Goal: Communication & Community: Answer question/provide support

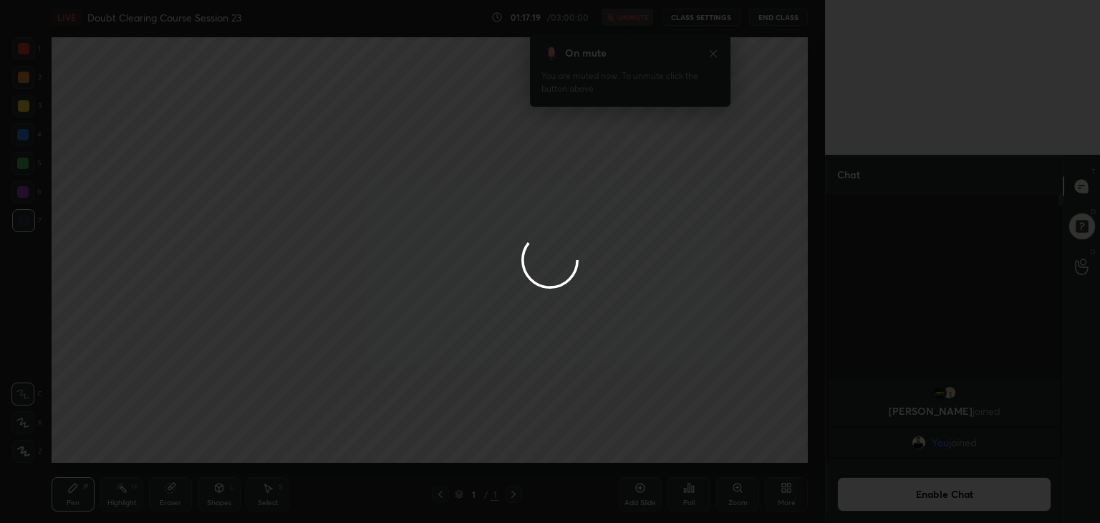
scroll to position [172, 233]
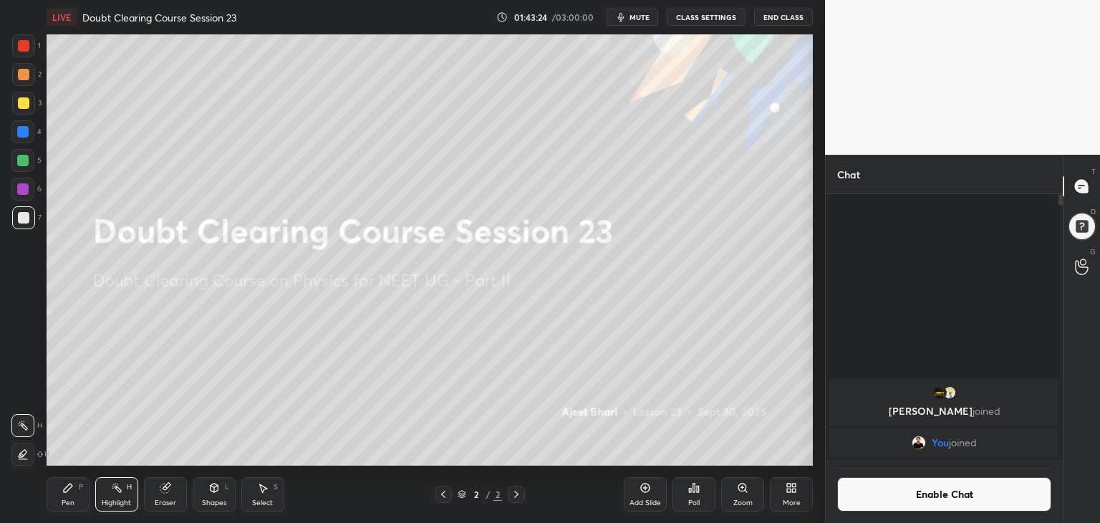
scroll to position [71210, 70874]
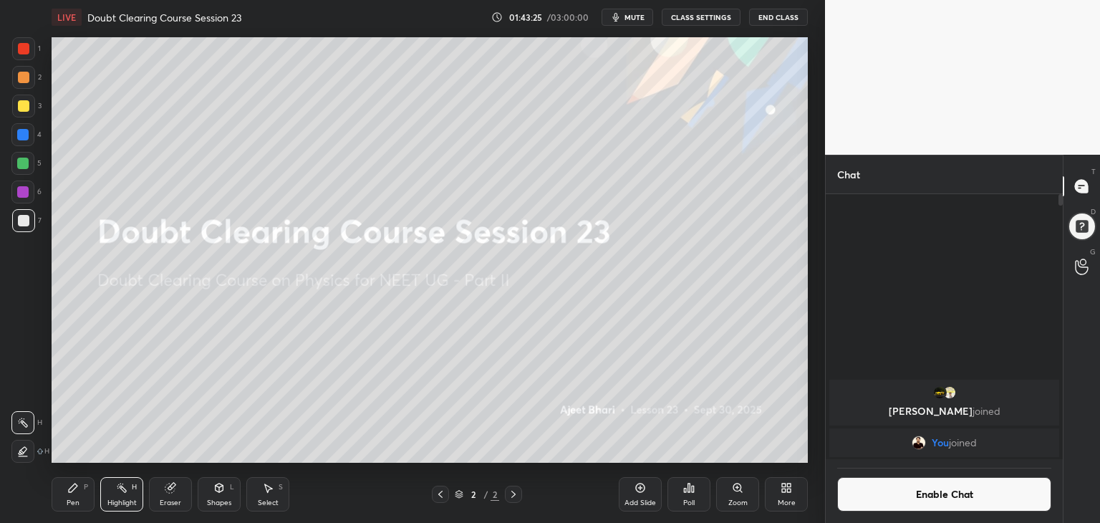
click at [645, 24] on button "mute" at bounding box center [628, 17] width 52 height 17
click at [631, 19] on span "mute" at bounding box center [635, 17] width 20 height 10
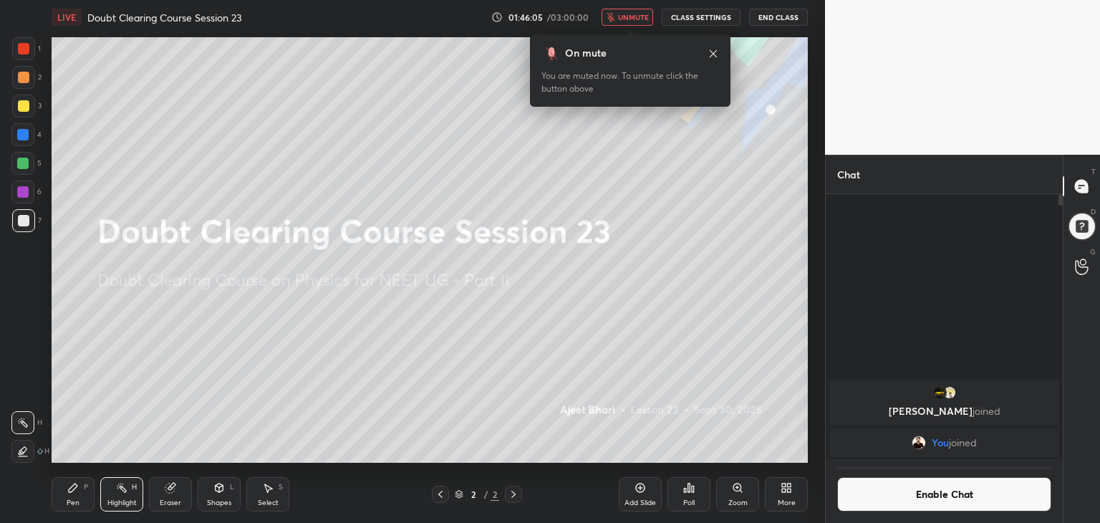
click at [152, 464] on div "Setting up your live class Poll for secs No correct answer Start poll" at bounding box center [430, 249] width 768 height 431
click at [768, 18] on button "End Class" at bounding box center [778, 17] width 59 height 17
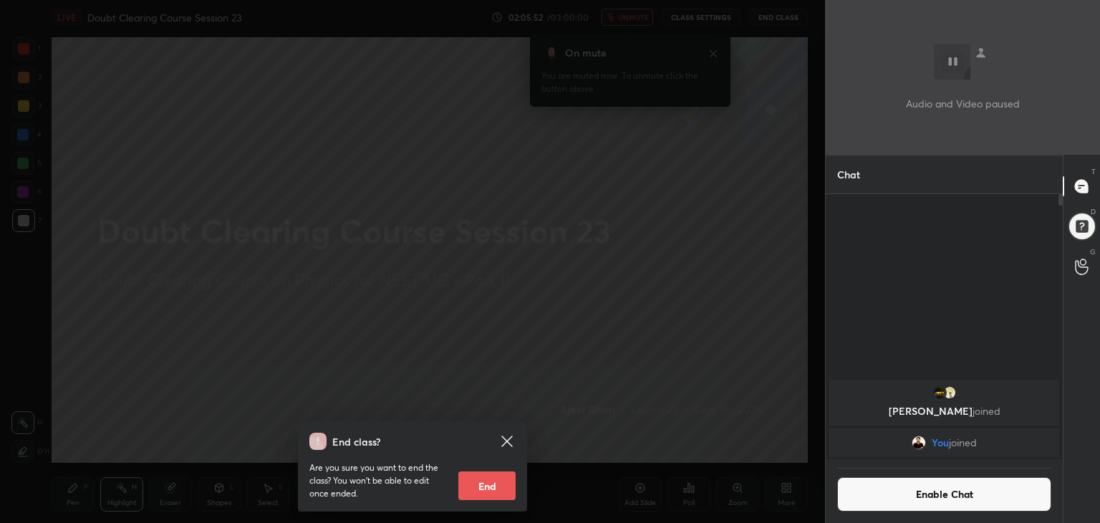
click at [485, 484] on button "End" at bounding box center [487, 485] width 57 height 29
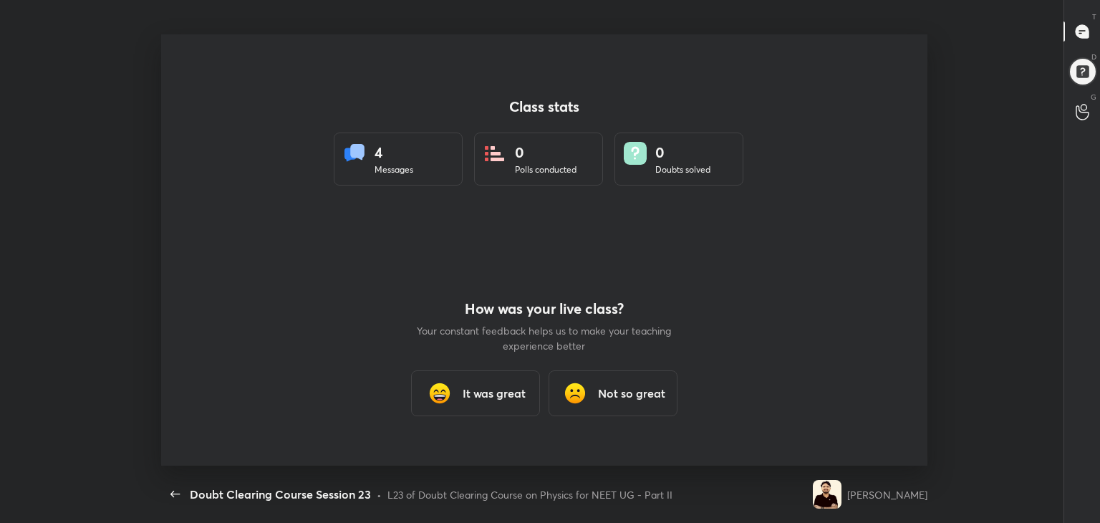
scroll to position [0, 0]
